Goal: Information Seeking & Learning: Learn about a topic

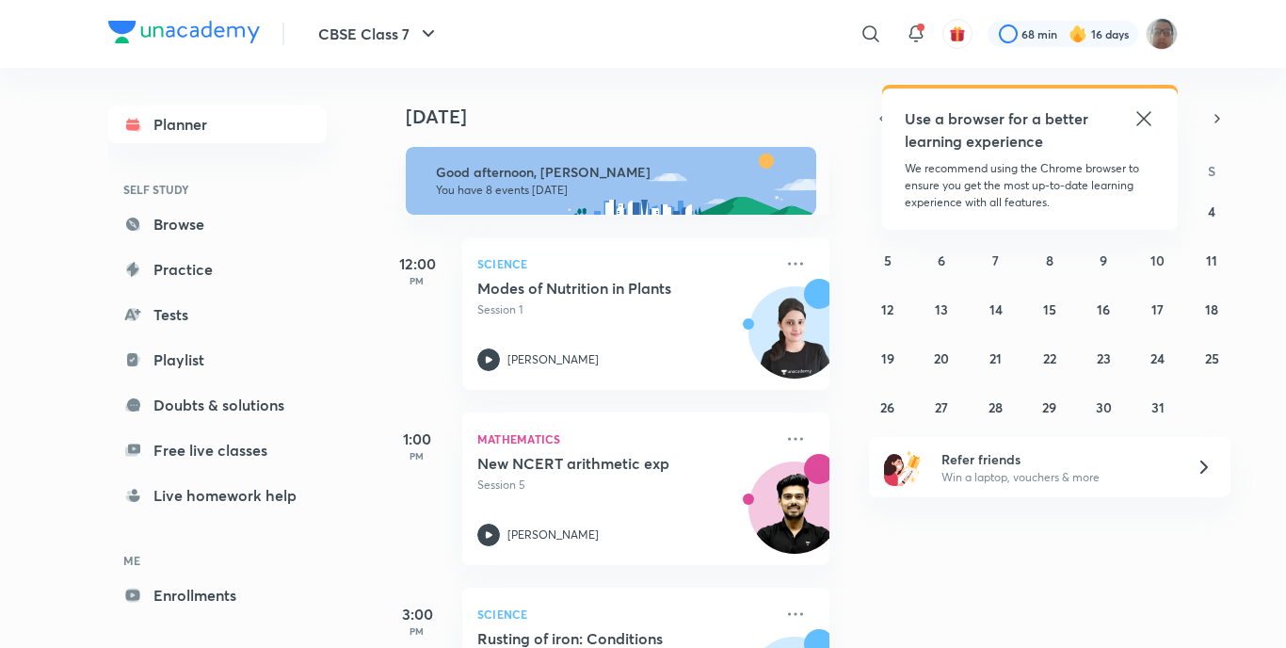
scroll to position [377, 0]
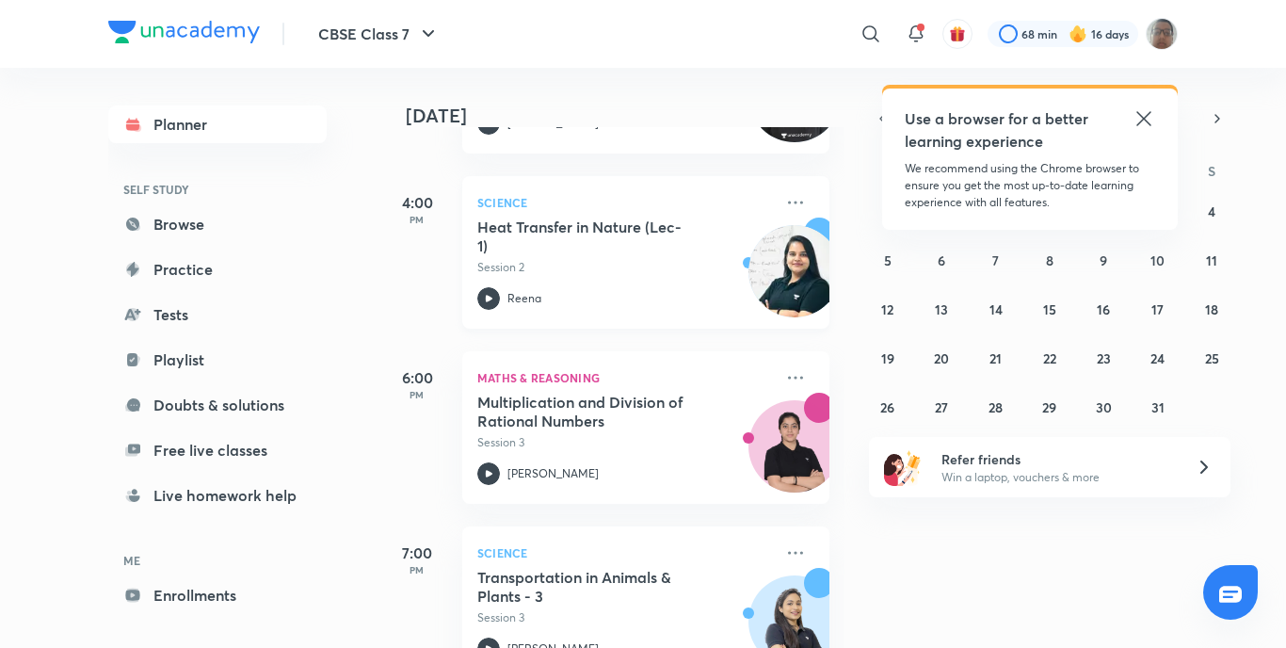
scroll to position [565, 0]
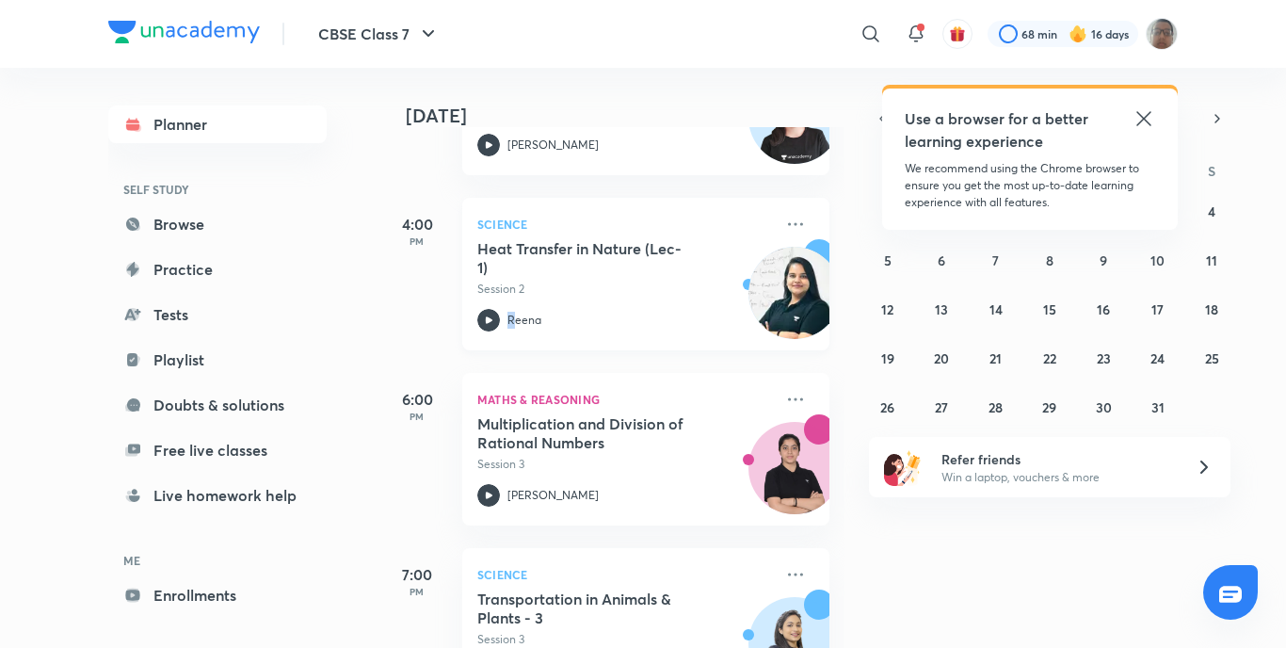
drag, startPoint x: 499, startPoint y: 314, endPoint x: 512, endPoint y: 321, distance: 15.2
click at [512, 321] on div "Reena" at bounding box center [625, 320] width 296 height 23
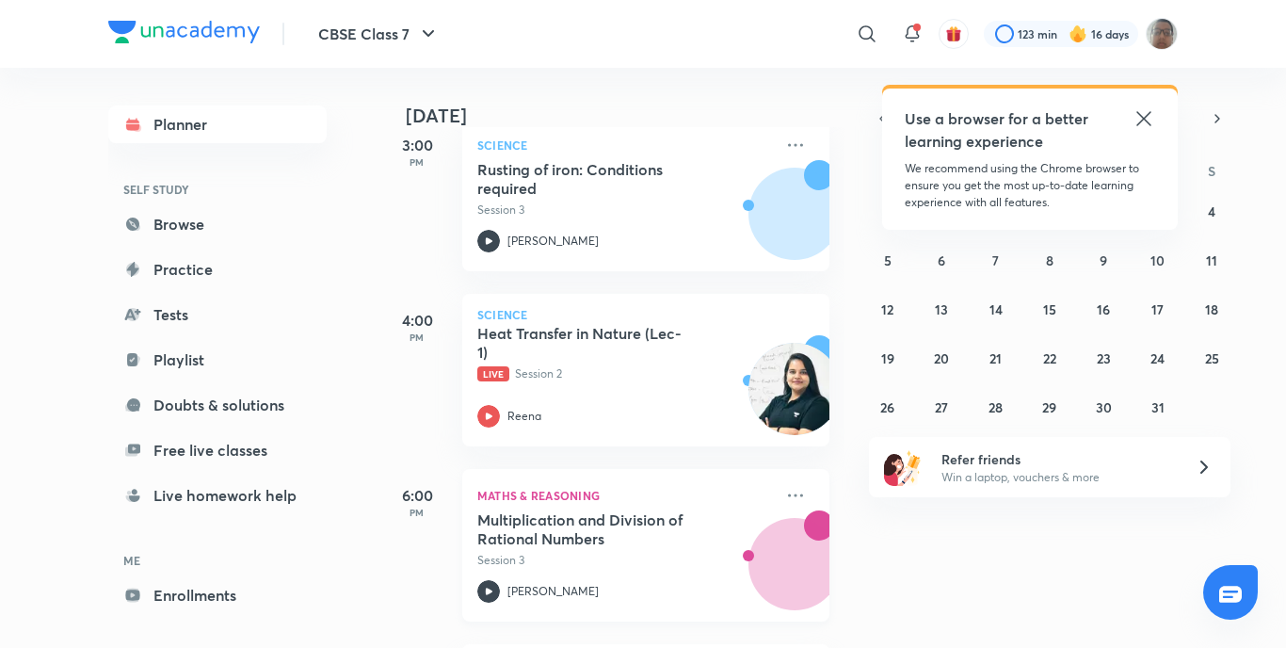
scroll to position [471, 0]
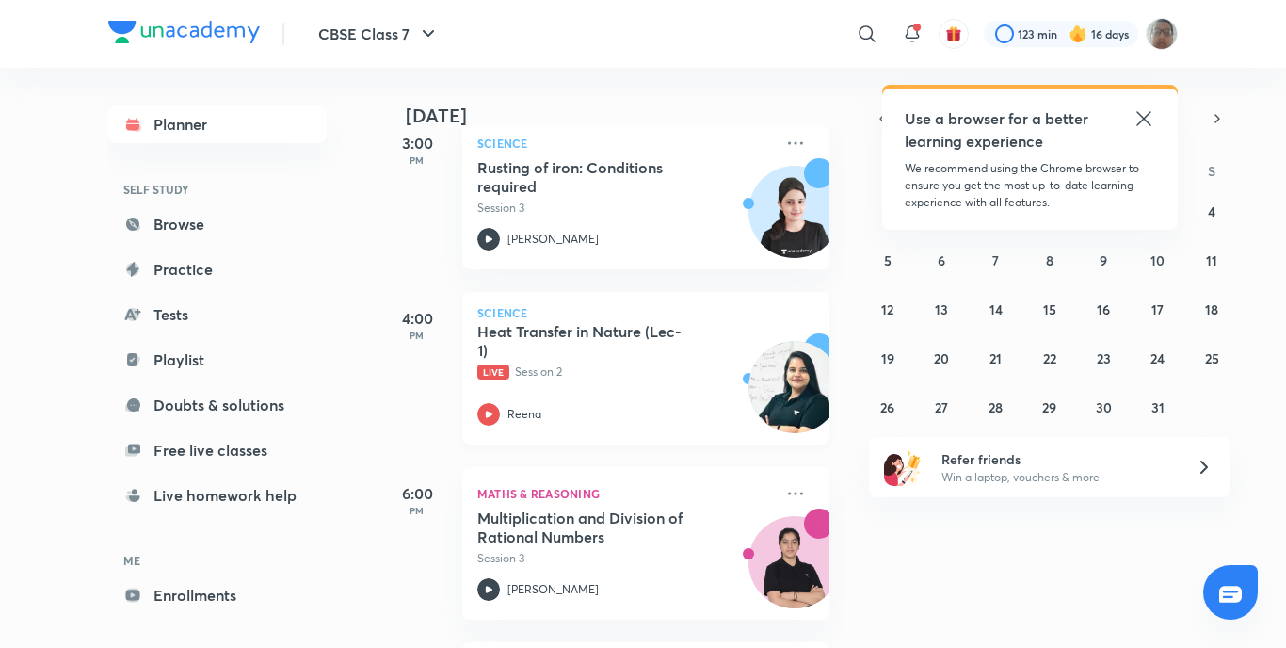
click at [485, 409] on icon at bounding box center [488, 414] width 23 height 23
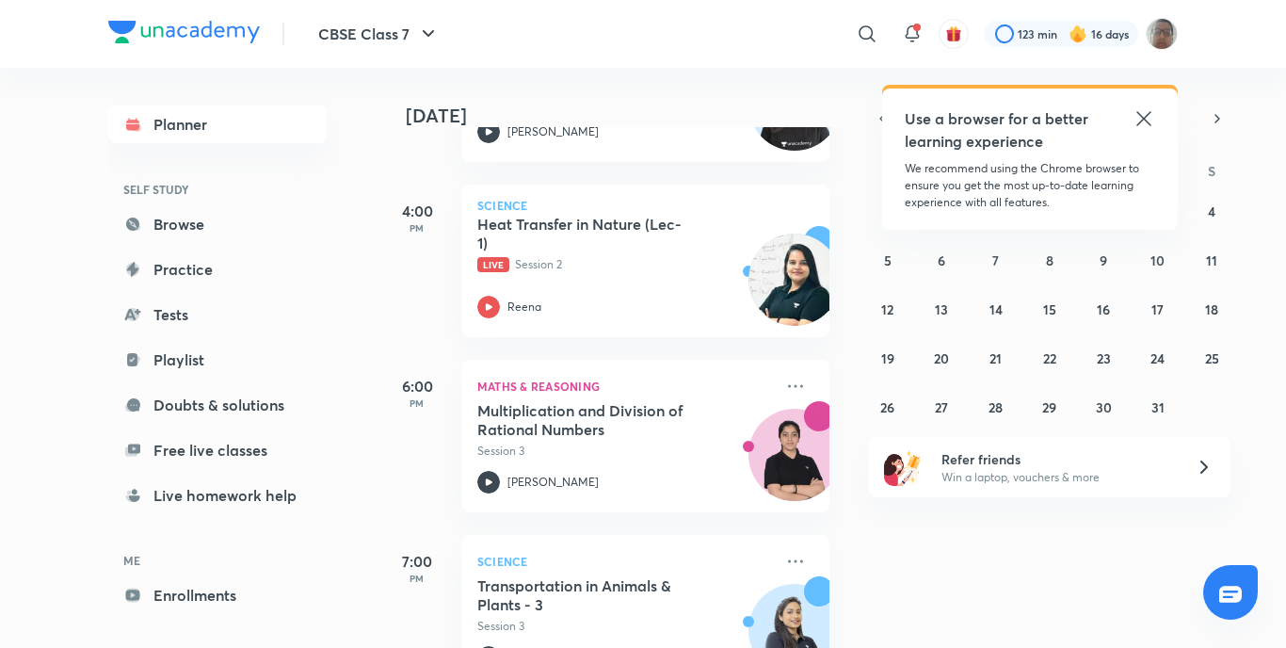
scroll to position [659, 0]
